Goal: Browse casually

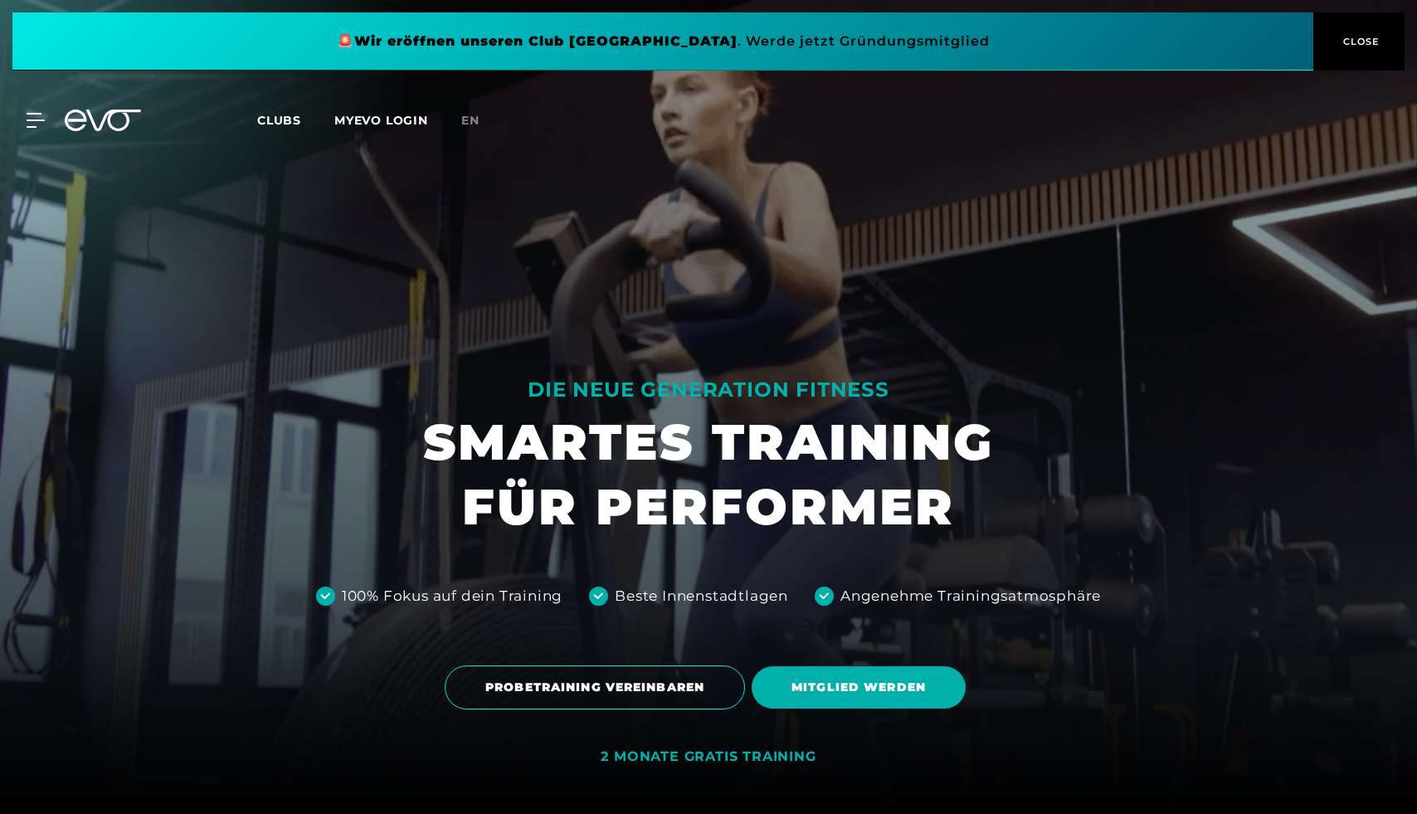
click at [1370, 55] on button "CLOSE" at bounding box center [1359, 41] width 91 height 58
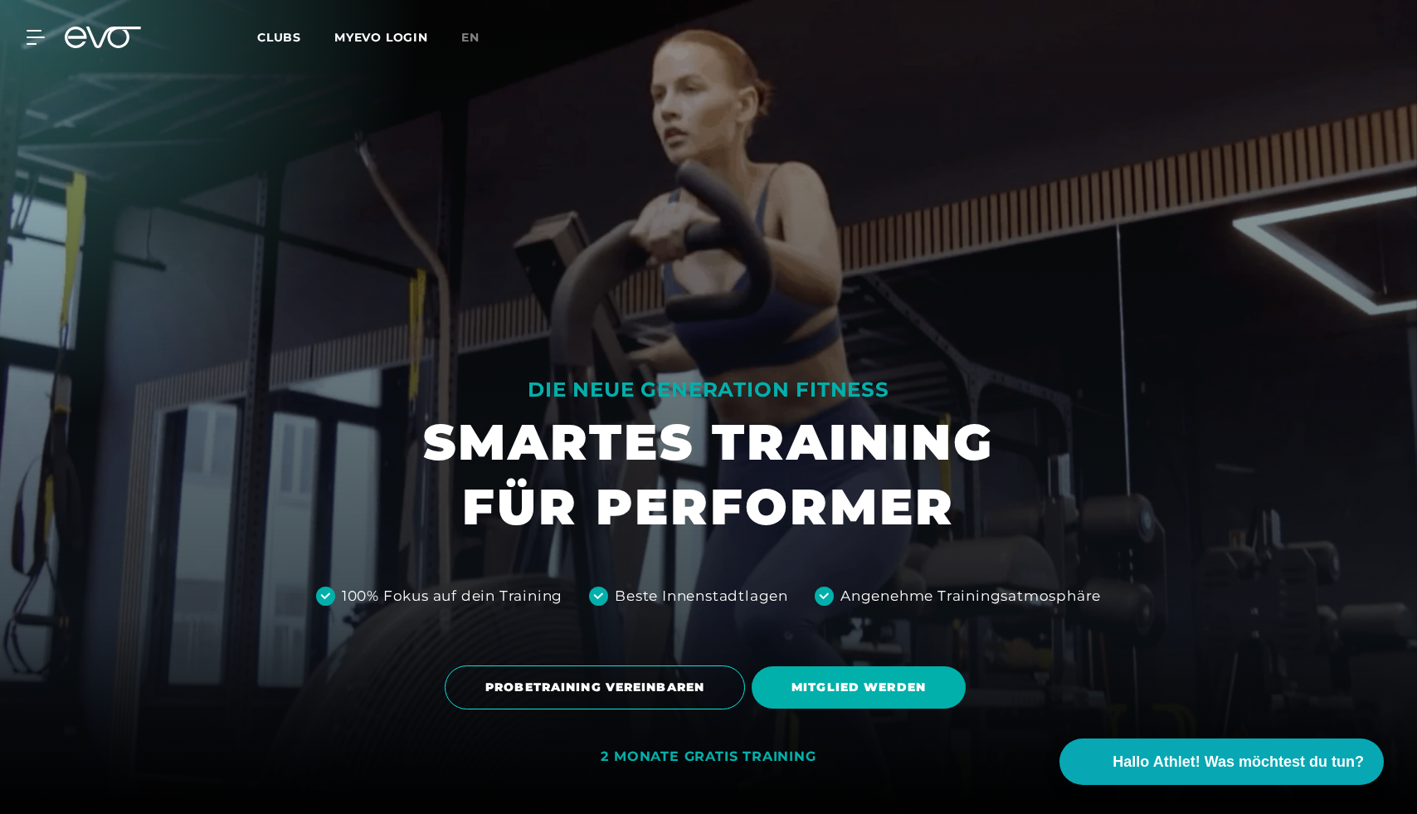
click at [1102, 113] on div at bounding box center [708, 407] width 1417 height 814
